Goal: Complete application form: Complete application form

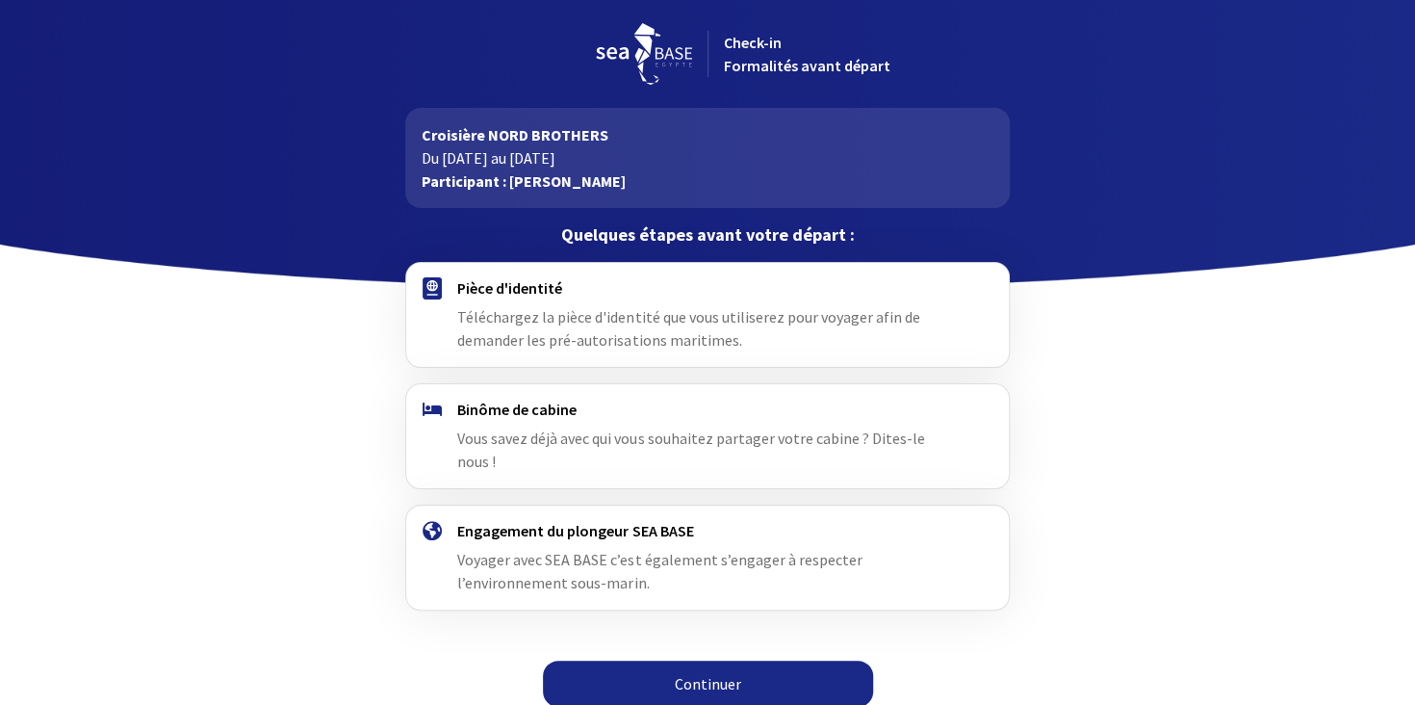
click at [679, 661] on link "Continuer" at bounding box center [708, 684] width 330 height 46
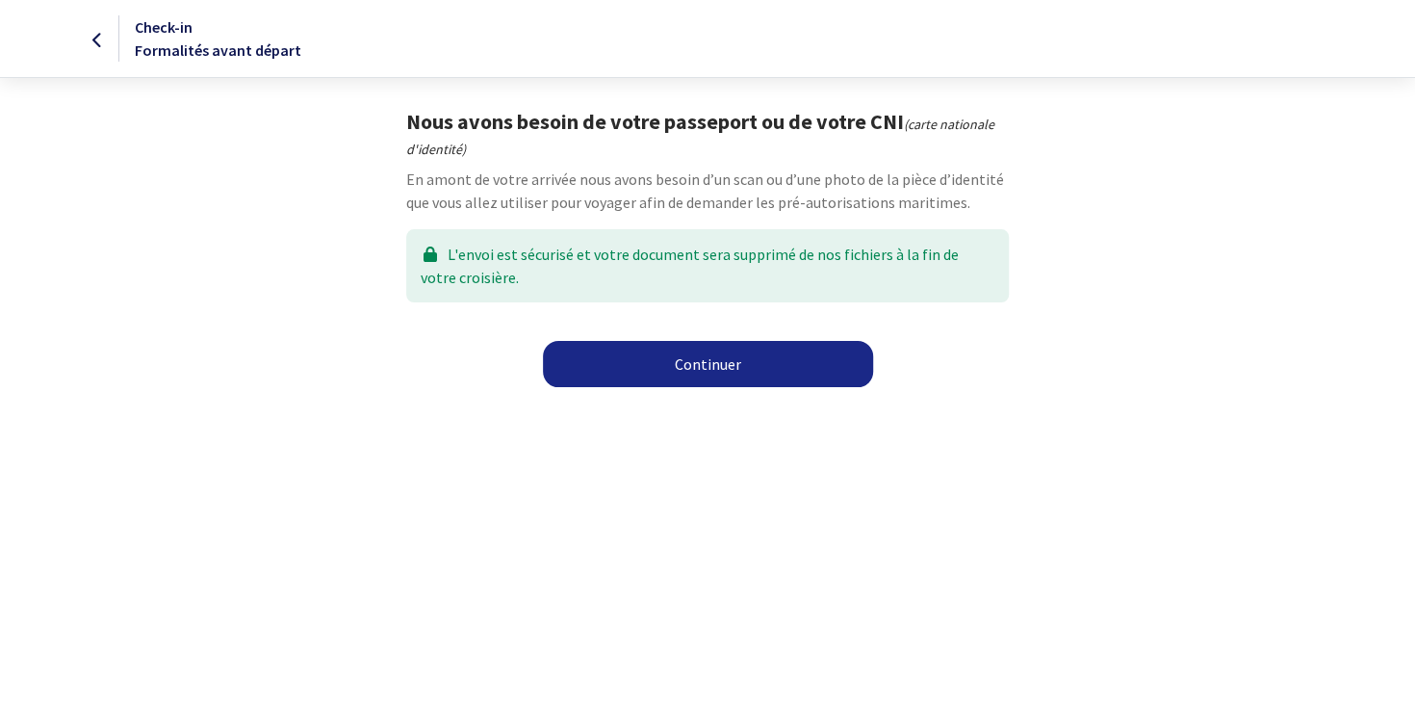
click at [752, 376] on link "Continuer" at bounding box center [708, 364] width 330 height 46
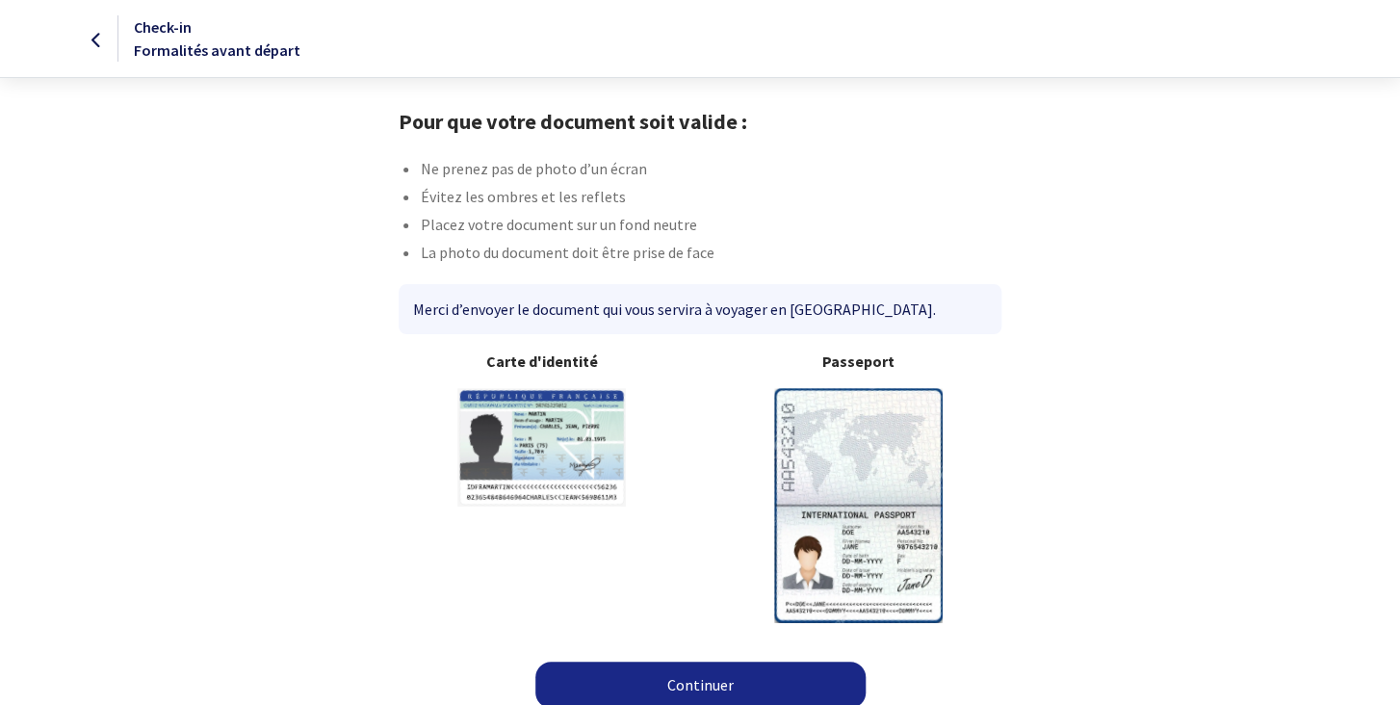
click at [866, 448] on img at bounding box center [858, 505] width 169 height 234
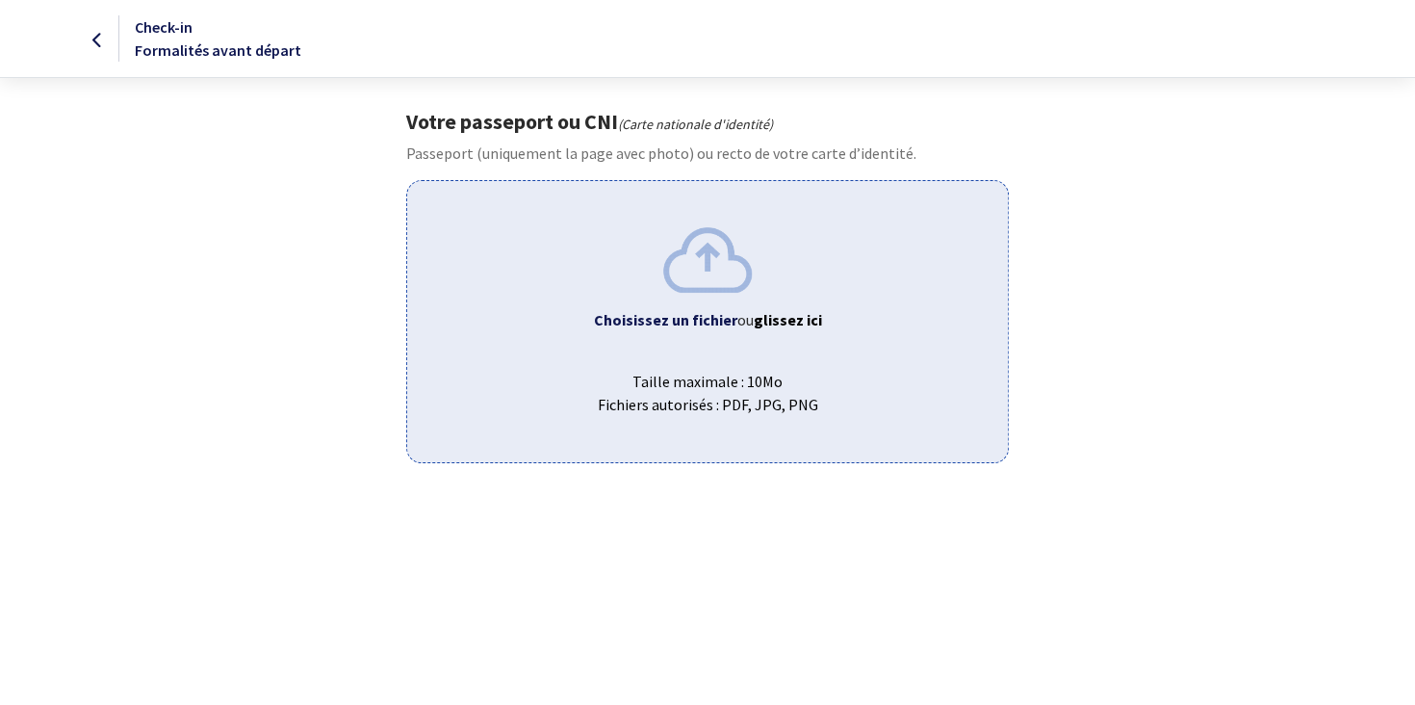
click at [702, 317] on b "Choisissez un fichier" at bounding box center [665, 319] width 143 height 19
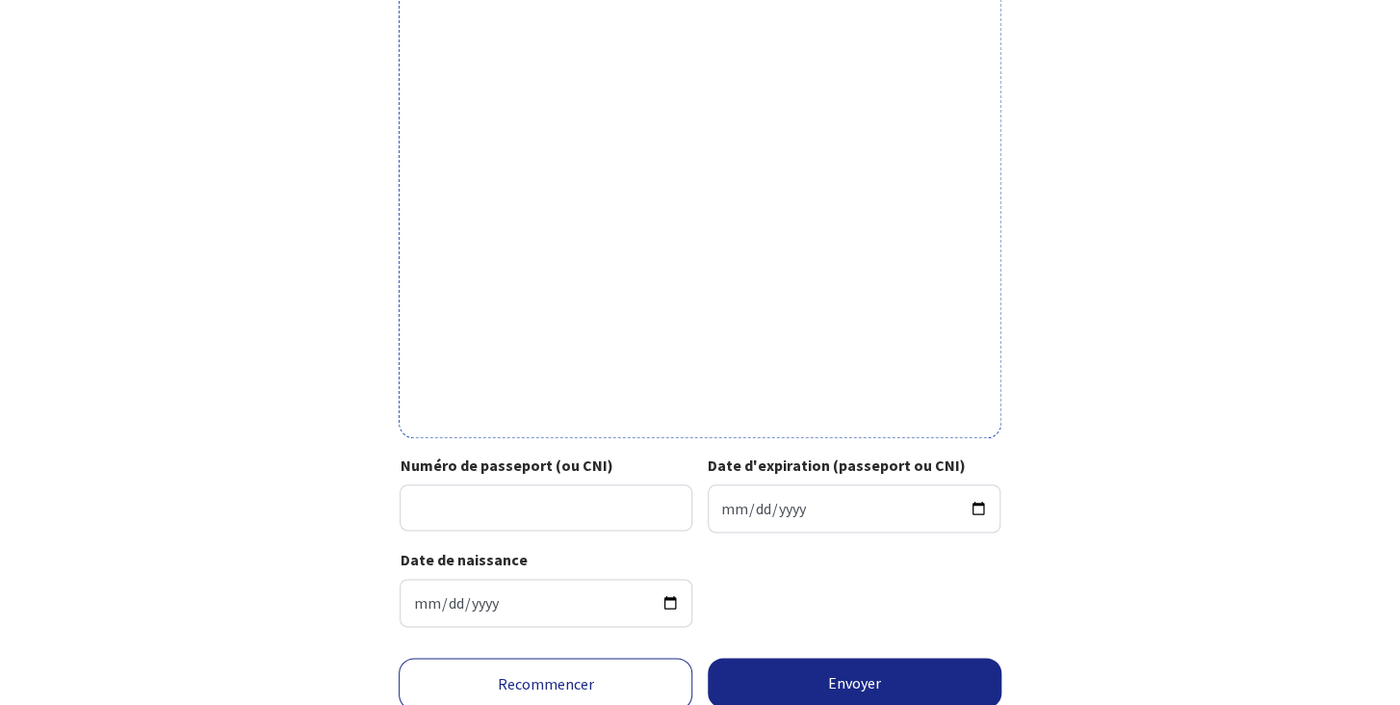
scroll to position [521, 0]
click at [430, 505] on input "Numéro de passeport (ou CNI)" at bounding box center [546, 506] width 293 height 46
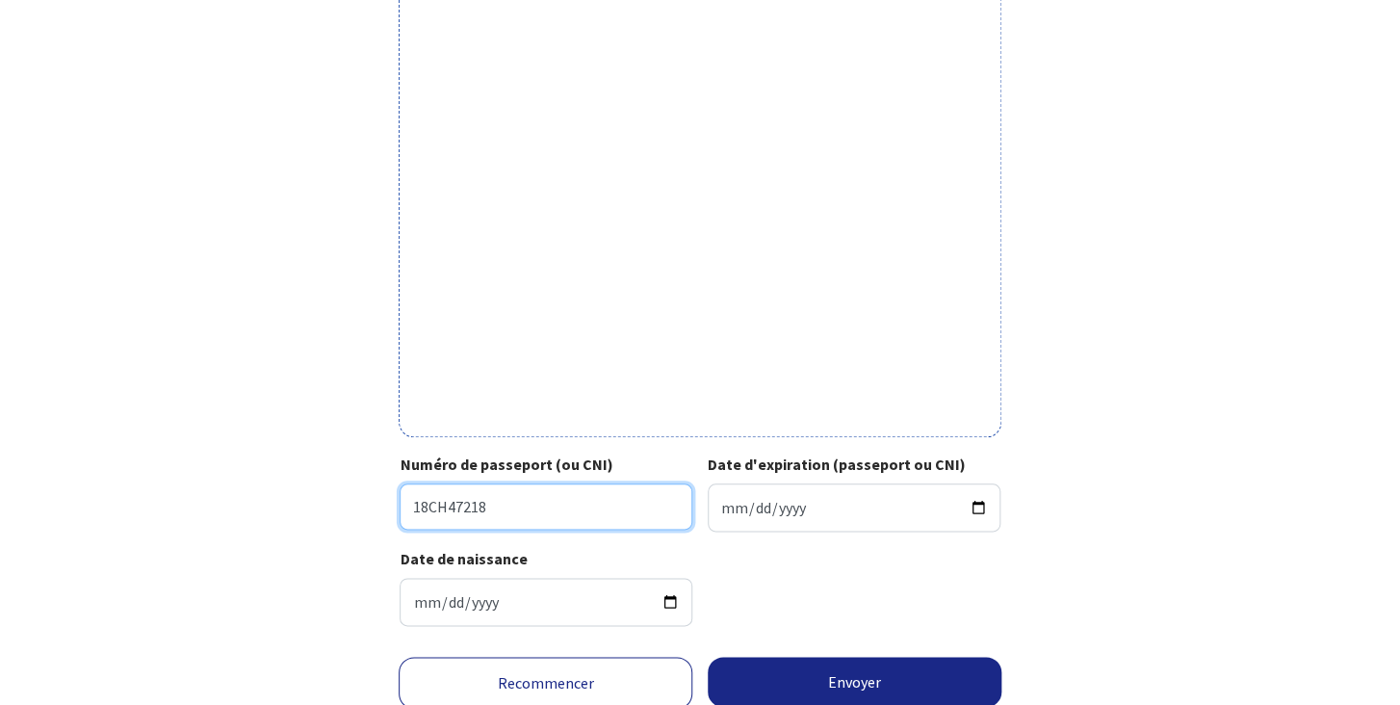
type input "18CH47218"
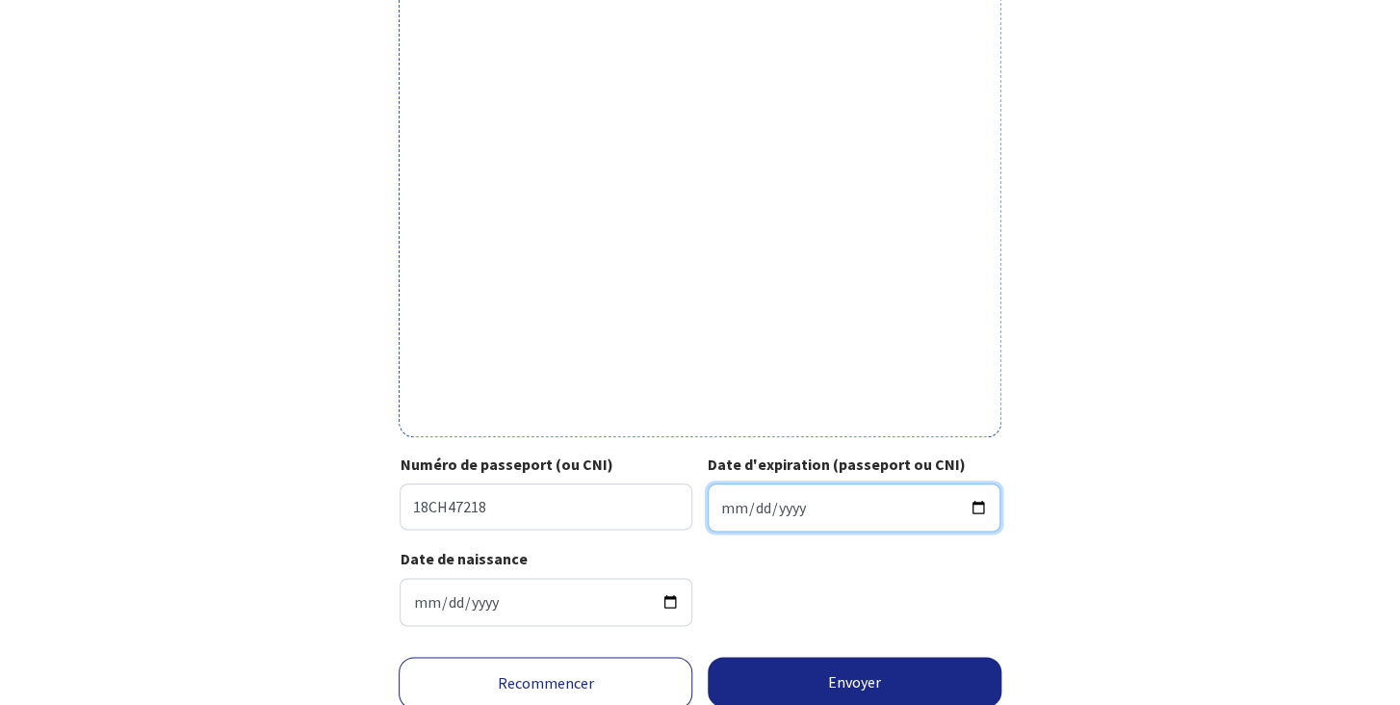
click at [757, 489] on input "Date d'expiration (passeport ou CNI)" at bounding box center [854, 507] width 293 height 48
click at [734, 500] on input "Date d'expiration (passeport ou CNI)" at bounding box center [854, 507] width 293 height 48
type input "2028-04-03"
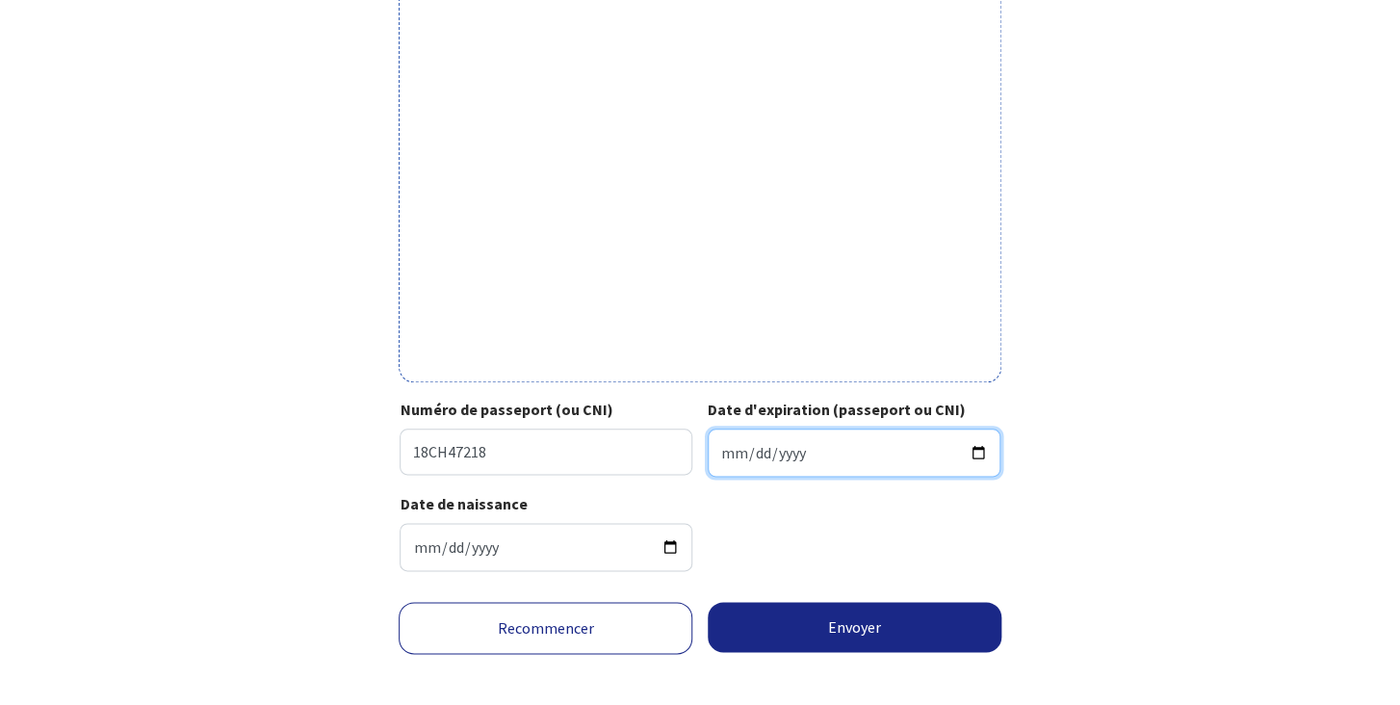
scroll to position [589, 0]
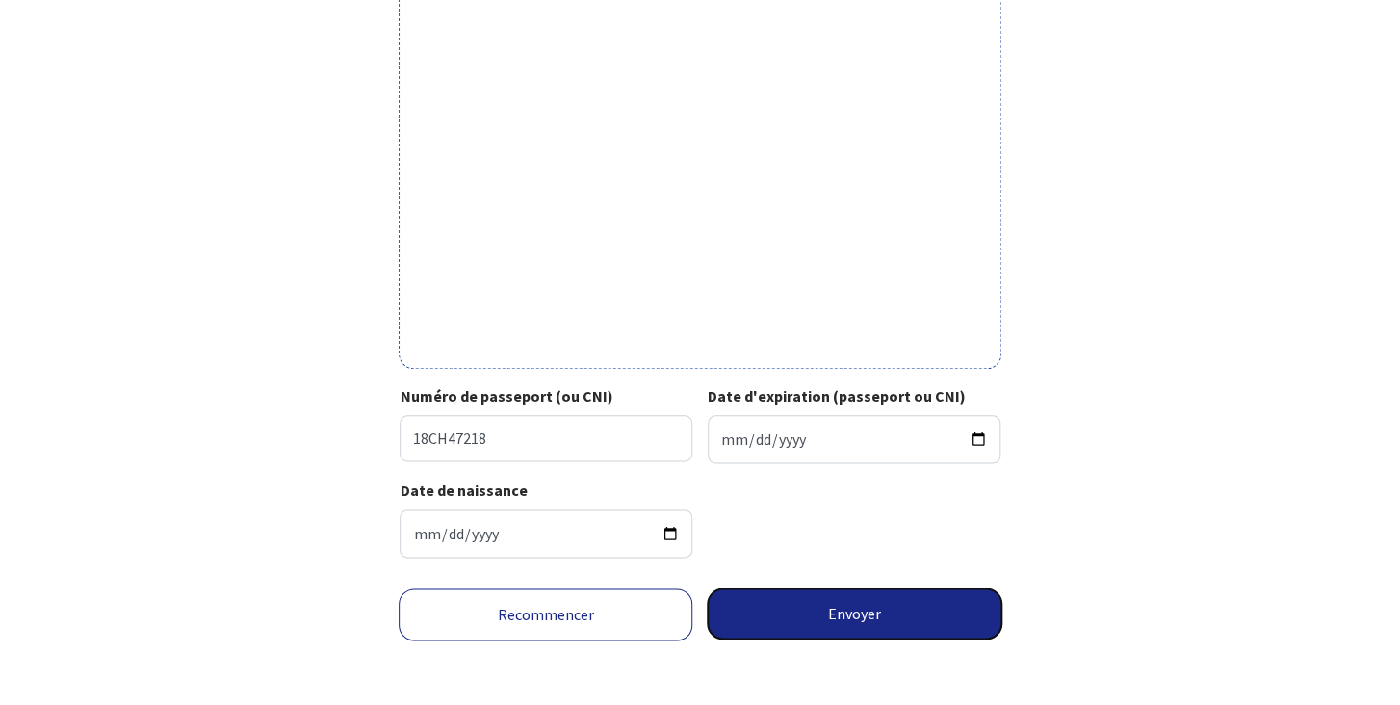
click at [864, 613] on button "Envoyer" at bounding box center [855, 613] width 294 height 50
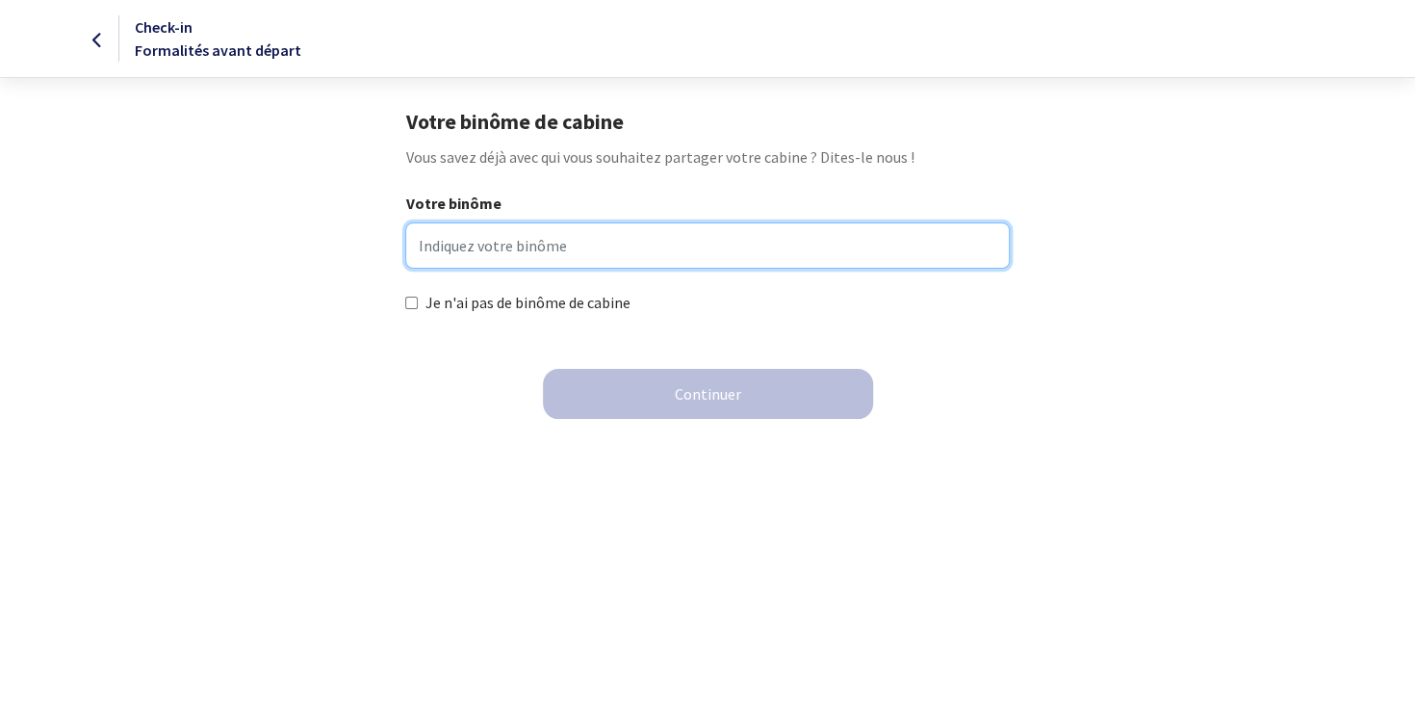
click at [536, 247] on input "Votre binôme" at bounding box center [707, 245] width 604 height 46
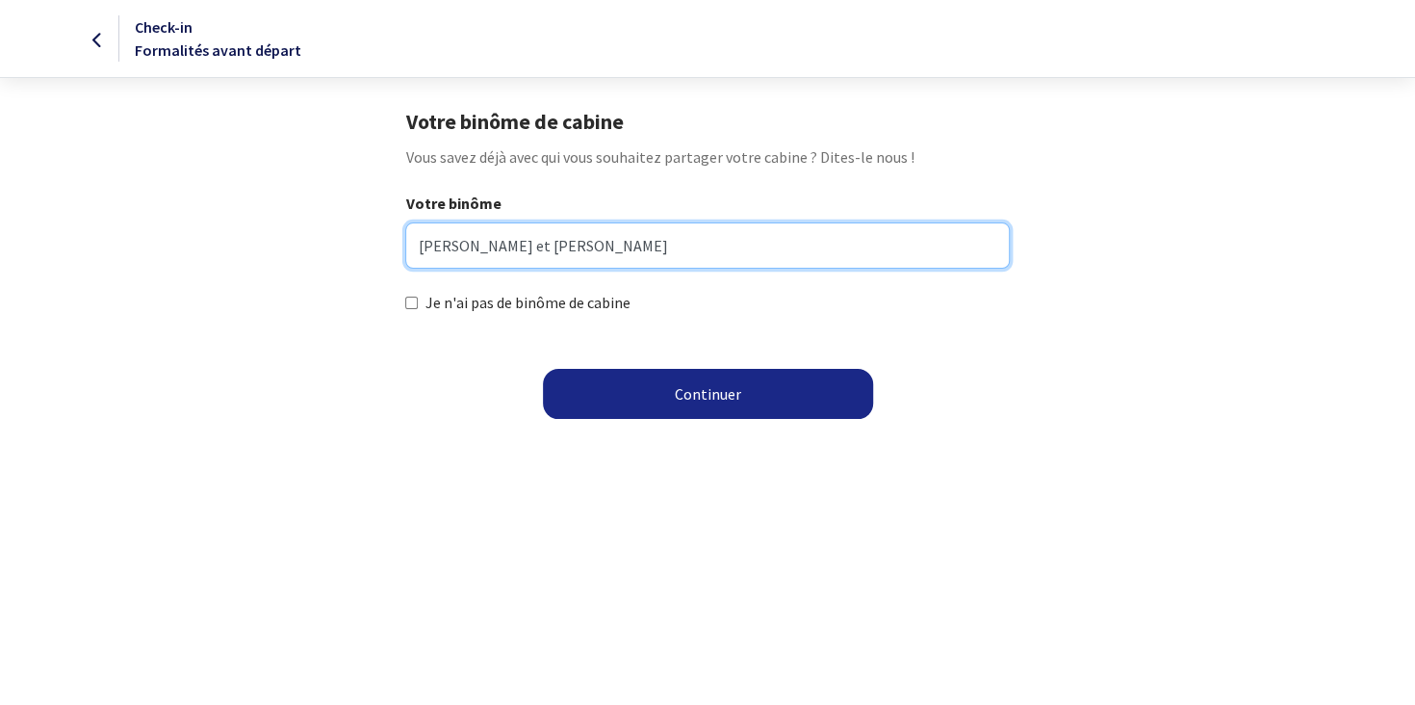
type input "Thomas Frederic et Nadége SALVO"
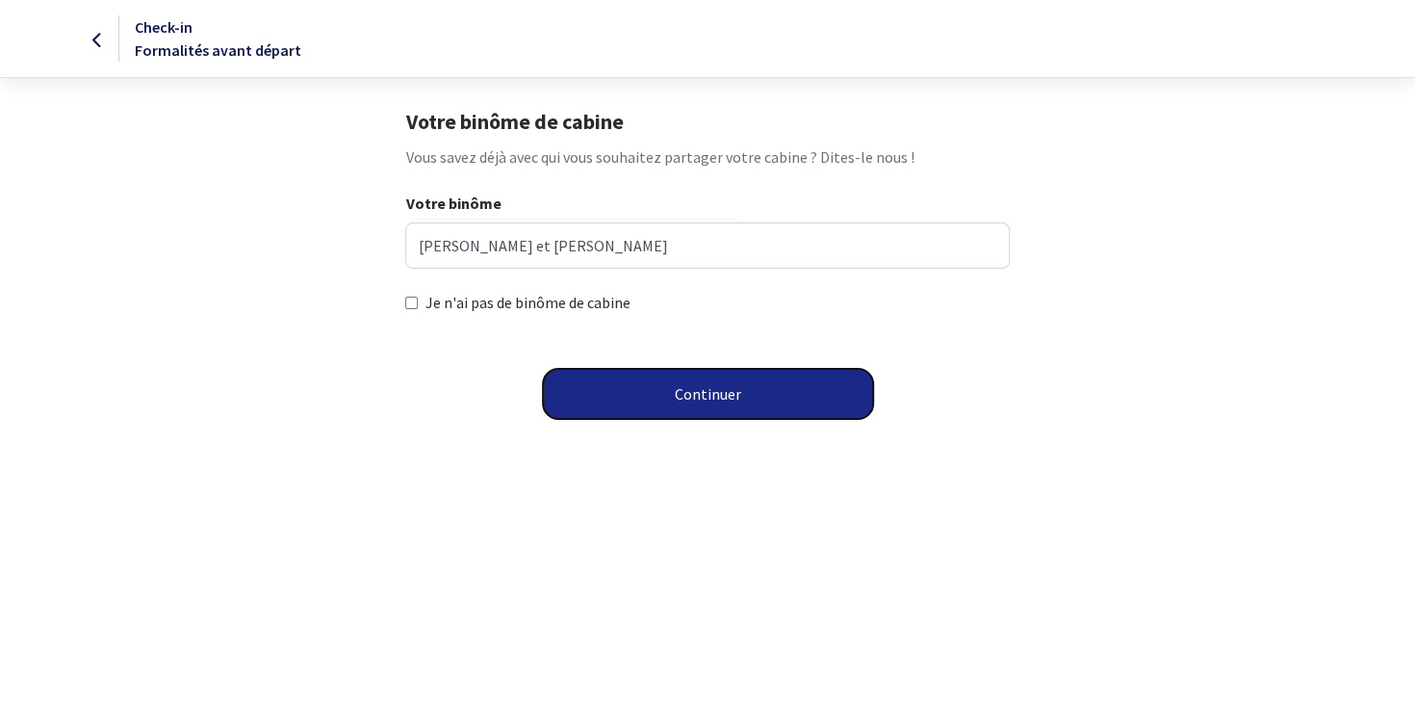
click at [642, 397] on button "Continuer" at bounding box center [708, 394] width 330 height 50
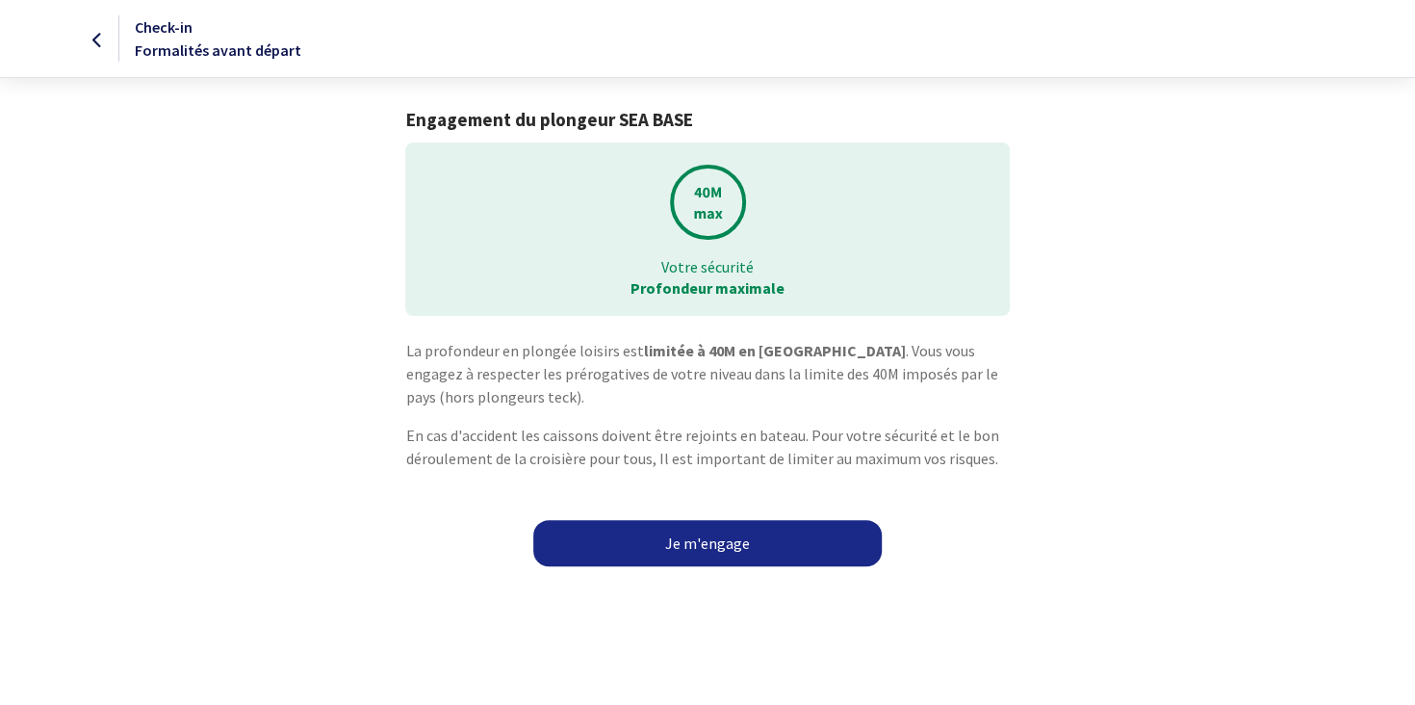
click at [689, 549] on link "Je m'engage" at bounding box center [707, 543] width 349 height 46
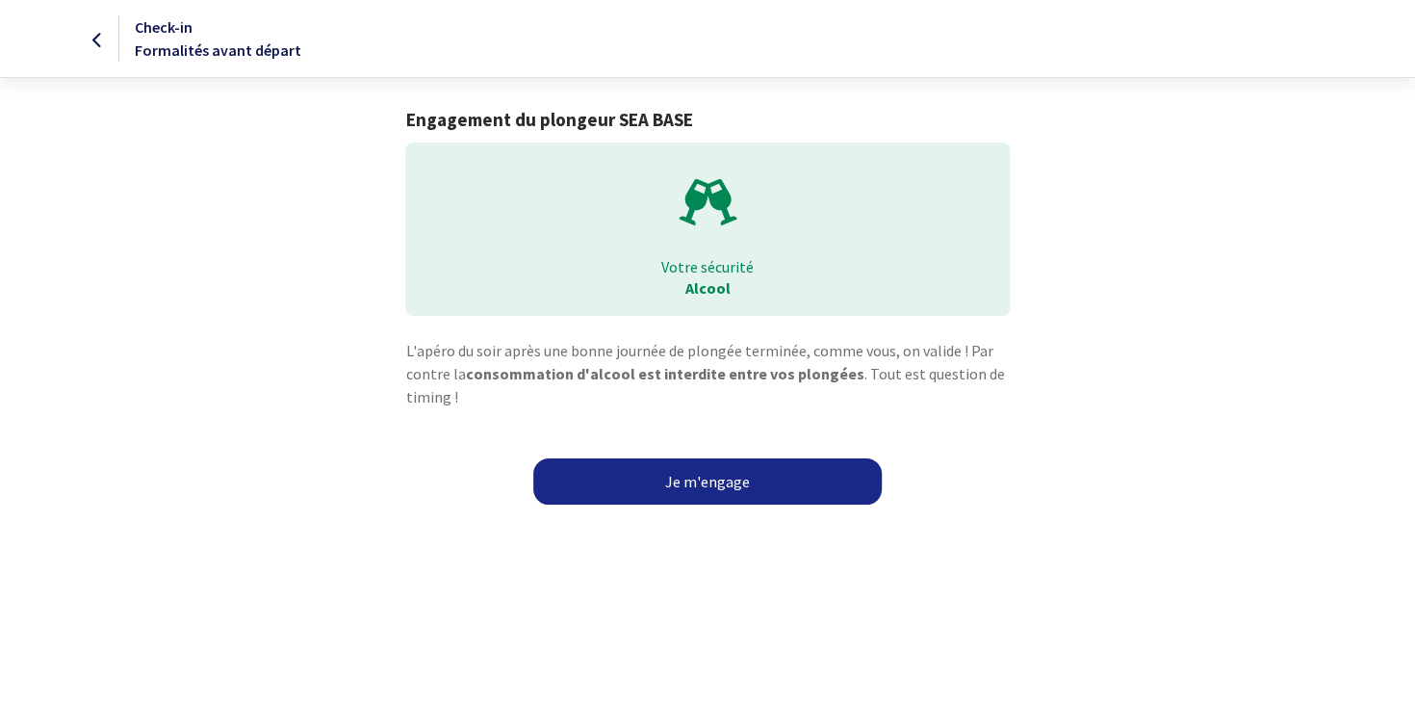
click at [787, 489] on link "Je m'engage" at bounding box center [707, 481] width 349 height 46
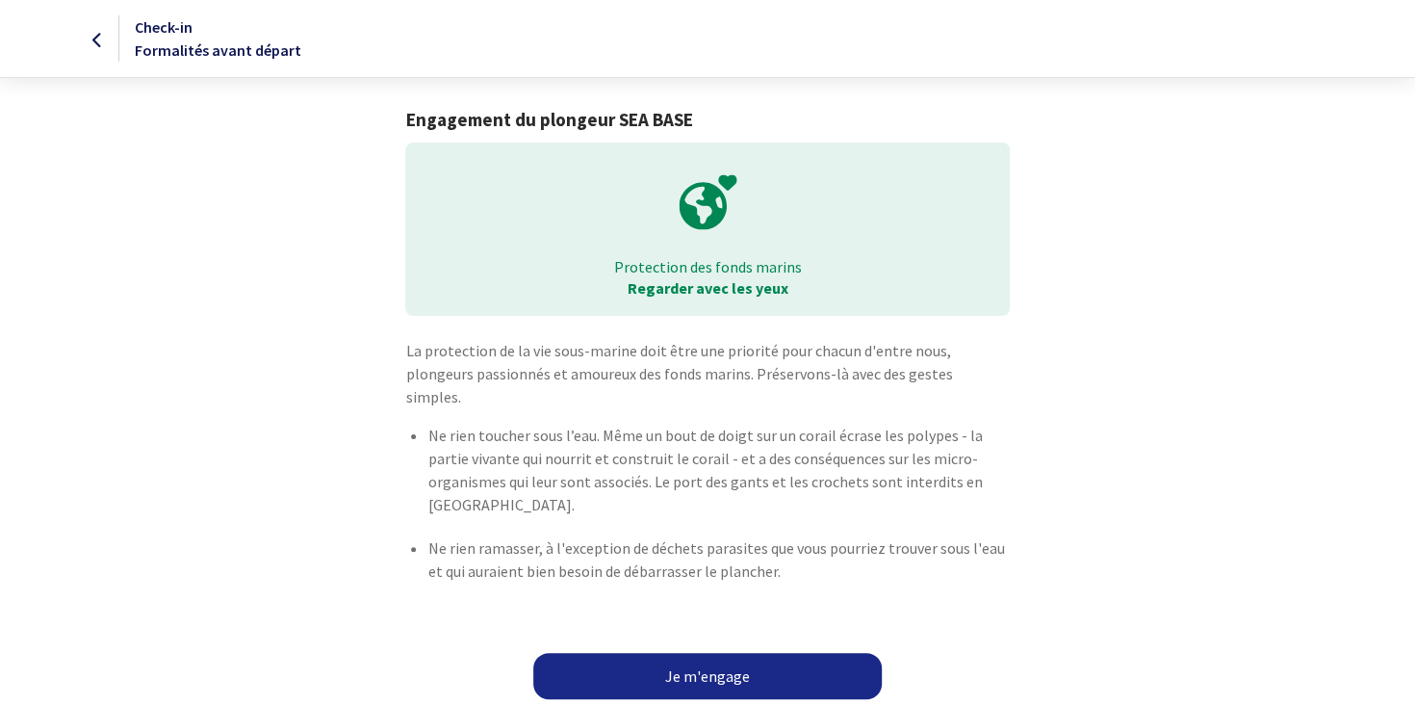
click at [785, 653] on link "Je m'engage" at bounding box center [707, 676] width 349 height 46
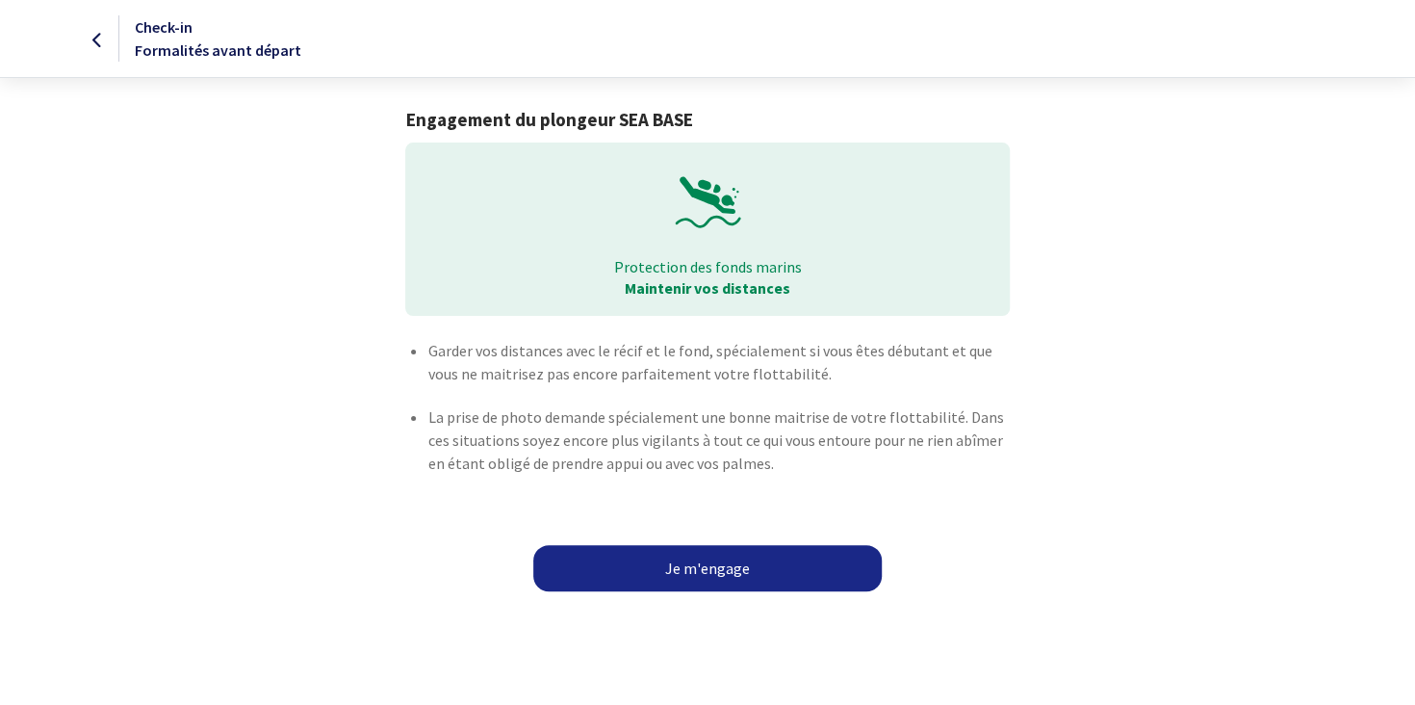
click at [778, 558] on link "Je m'engage" at bounding box center [707, 568] width 349 height 46
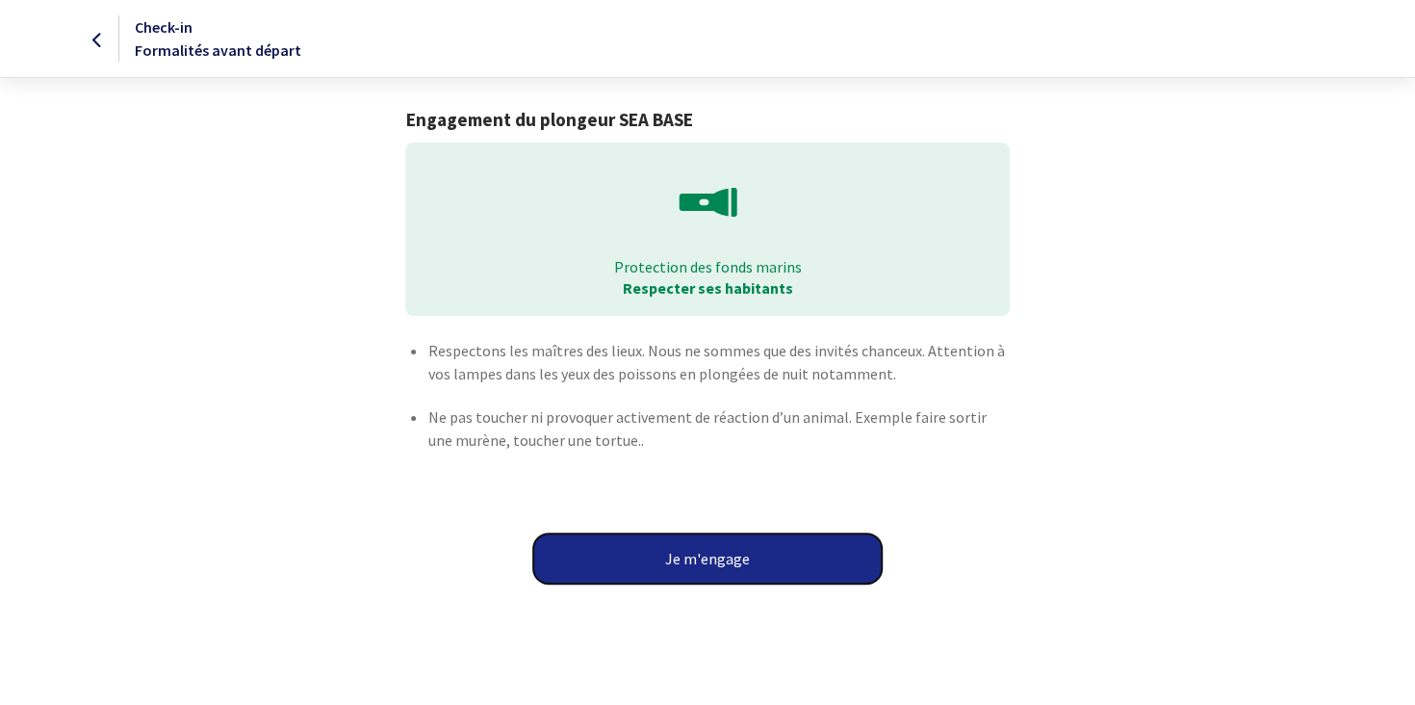
click at [778, 558] on button "Je m'engage" at bounding box center [707, 558] width 349 height 50
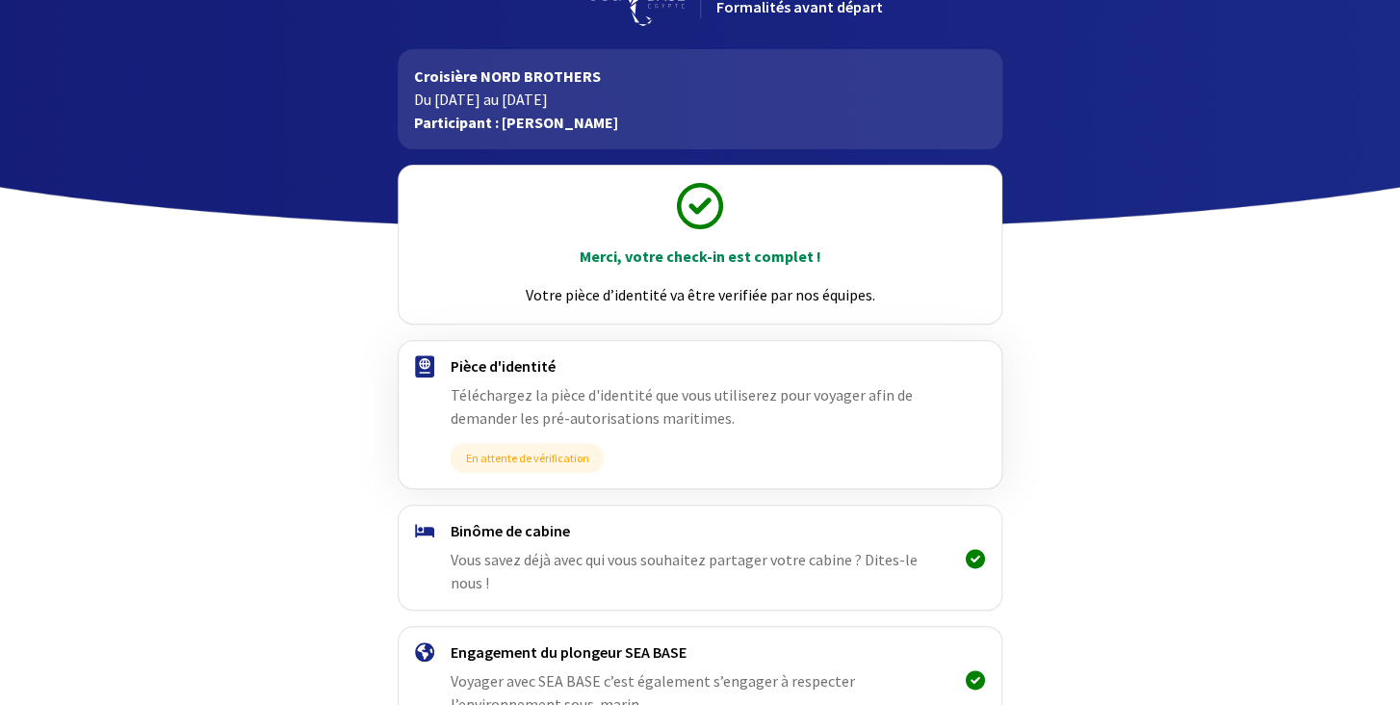
scroll to position [169, 0]
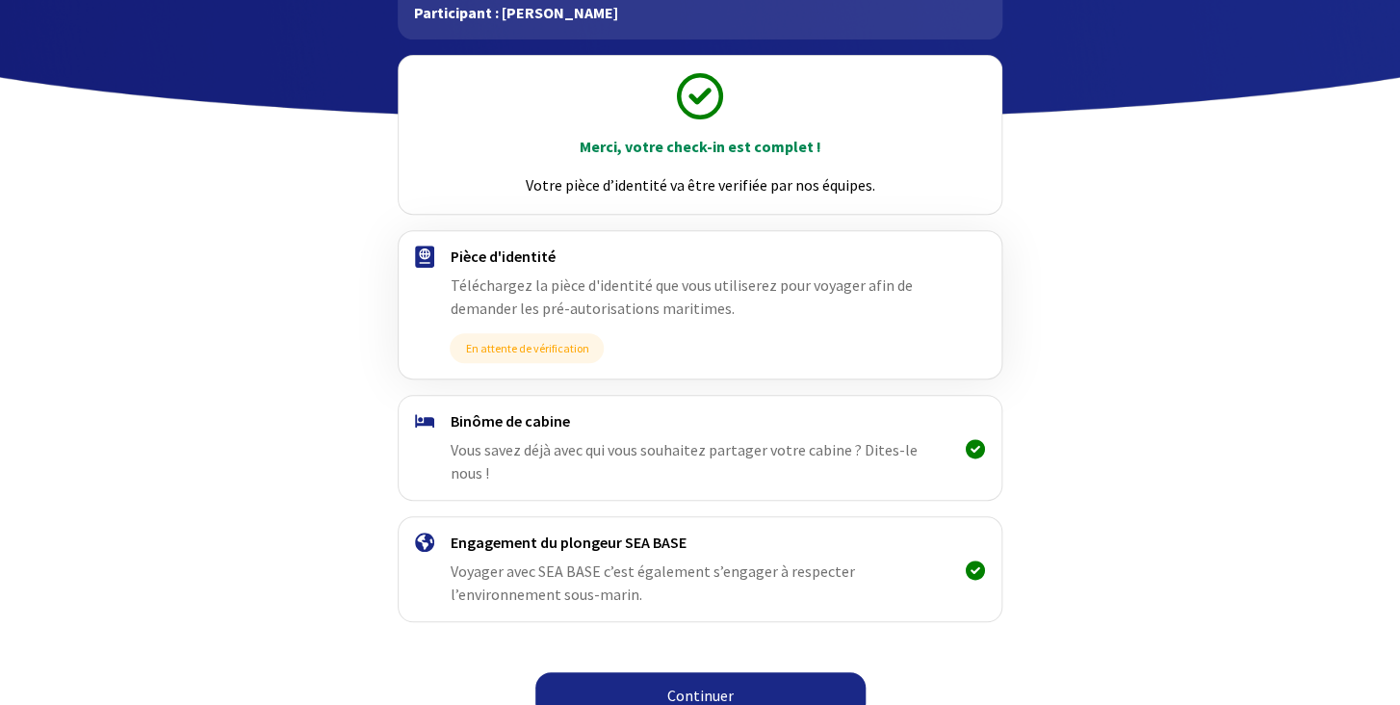
click at [738, 672] on link "Continuer" at bounding box center [700, 695] width 330 height 46
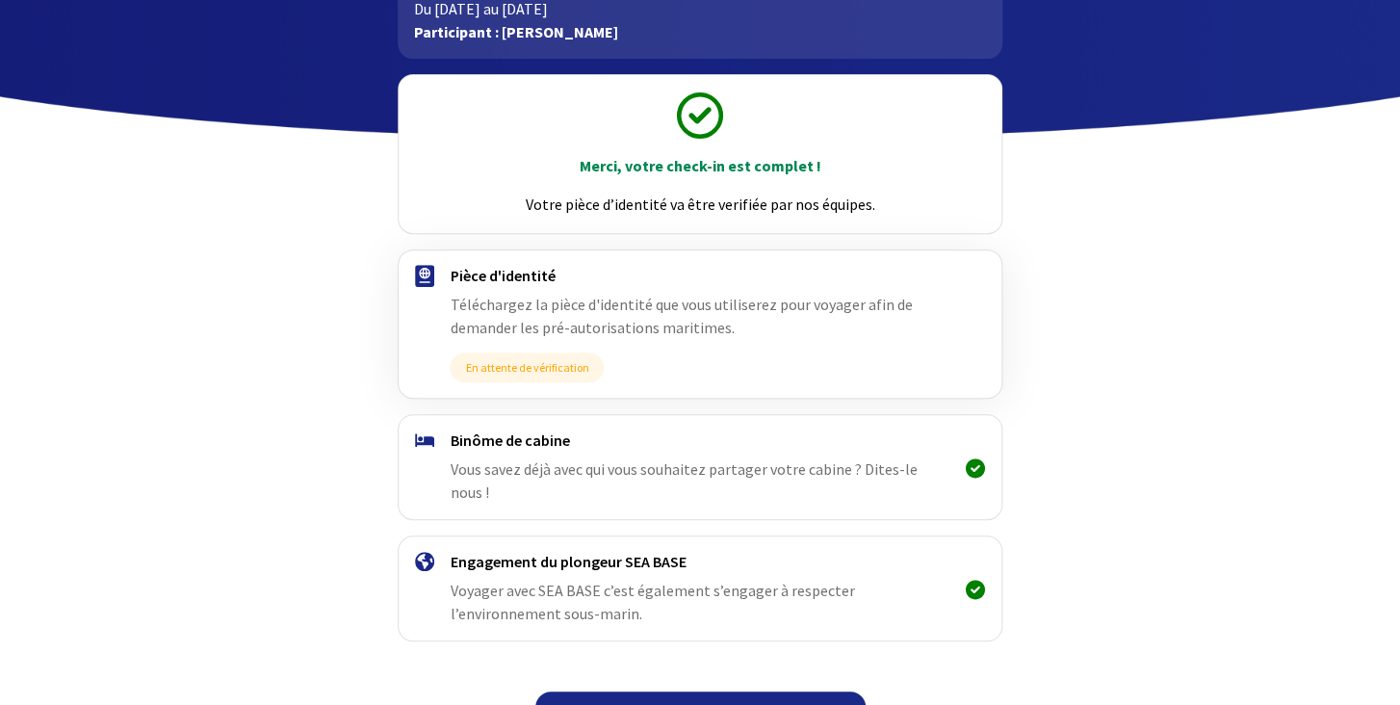
scroll to position [169, 0]
